Goal: Task Accomplishment & Management: Use online tool/utility

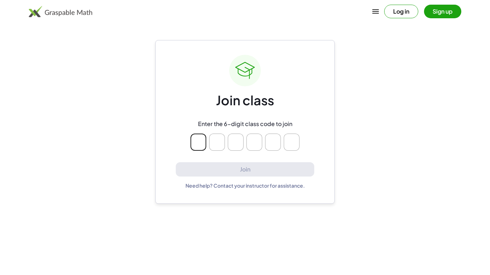
click at [139, 214] on main "Join class Enter the 6-digit class code to join Join Need help? Contact your in…" at bounding box center [245, 137] width 490 height 275
click at [200, 140] on input "Please enter OTP character 1" at bounding box center [198, 142] width 16 height 17
type input "*"
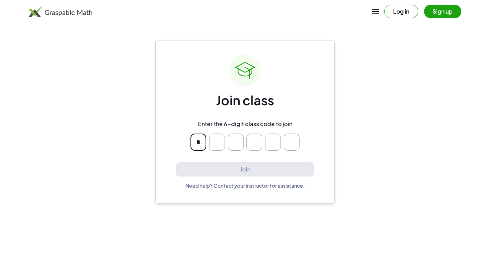
type input "*"
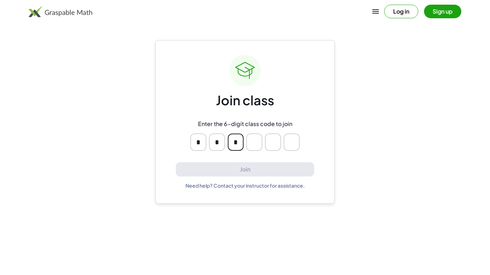
type input "*"
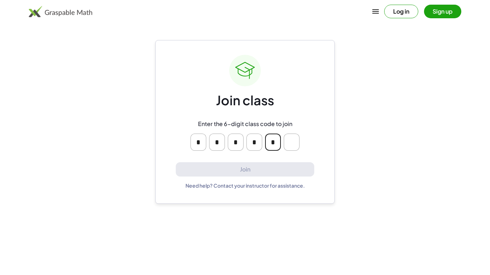
type input "*"
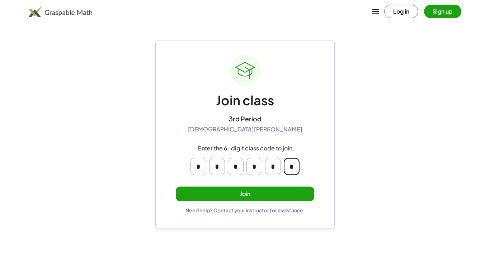
type input "*"
click at [287, 199] on button "Join" at bounding box center [245, 194] width 138 height 15
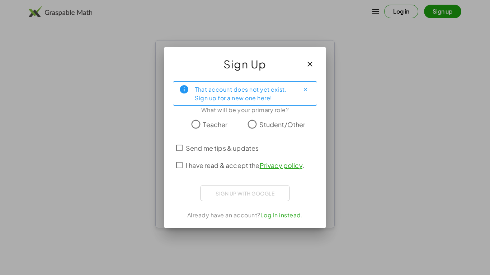
click at [298, 122] on span "Student/Other" at bounding box center [282, 125] width 46 height 10
click at [235, 169] on span "I have read & accept the Privacy policy ." at bounding box center [245, 166] width 118 height 10
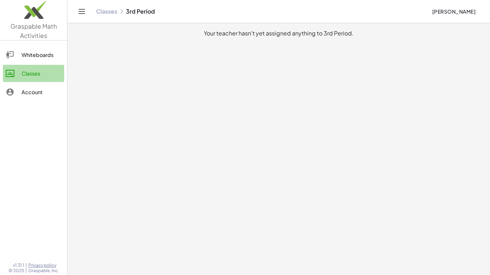
click at [24, 69] on div "Classes" at bounding box center [42, 73] width 40 height 9
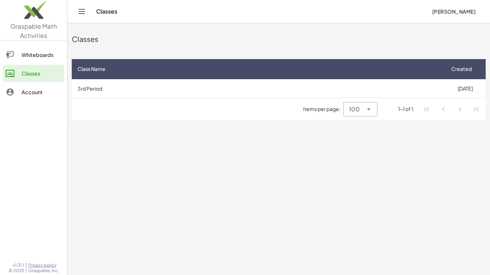
click at [15, 61] on link "Whiteboards" at bounding box center [33, 54] width 61 height 17
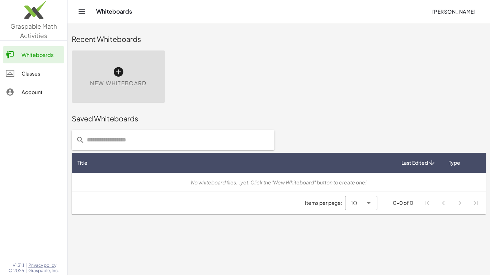
click at [80, 89] on div "New Whiteboard" at bounding box center [118, 77] width 93 height 52
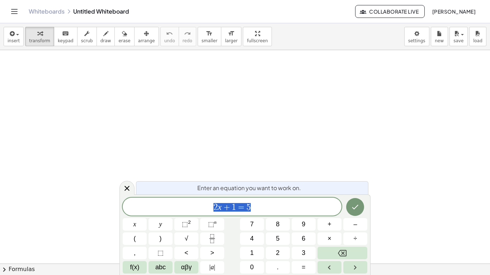
scroll to position [0, 0]
drag, startPoint x: 147, startPoint y: 87, endPoint x: 200, endPoint y: 100, distance: 54.2
click at [200, 100] on div at bounding box center [245, 263] width 490 height 427
click at [96, 42] on button "draw" at bounding box center [105, 36] width 19 height 19
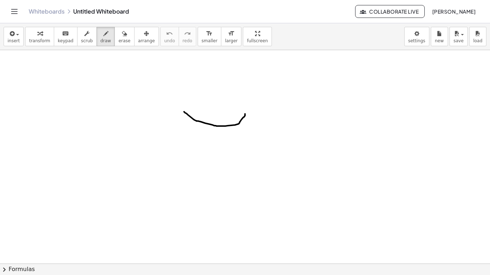
drag, startPoint x: 184, startPoint y: 112, endPoint x: 245, endPoint y: 114, distance: 61.0
click at [245, 114] on div at bounding box center [245, 263] width 490 height 427
click at [200, 80] on div at bounding box center [245, 263] width 490 height 427
click at [233, 82] on div at bounding box center [245, 263] width 490 height 427
drag, startPoint x: 97, startPoint y: 164, endPoint x: 96, endPoint y: 209, distance: 44.8
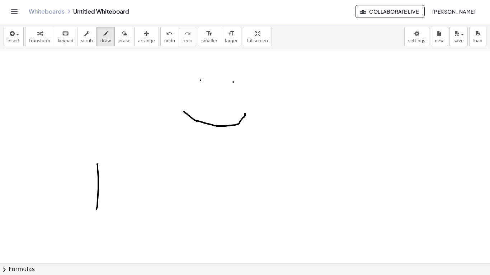
click at [96, 209] on div at bounding box center [245, 263] width 490 height 427
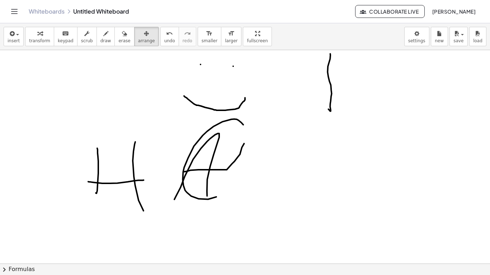
scroll to position [0, 0]
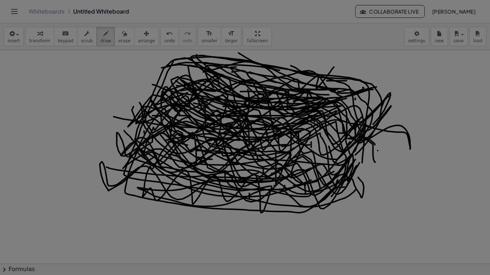
click at [0, 0] on div "× Document Settings These settings are saved with the document you are currentl…" at bounding box center [0, 0] width 0 height 0
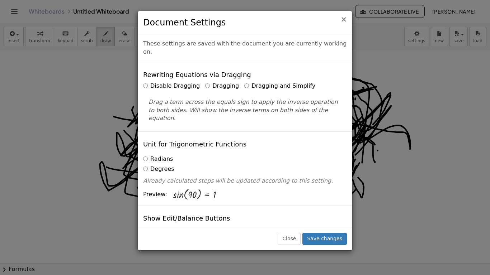
click at [344, 16] on span "×" at bounding box center [343, 19] width 6 height 9
